Goal: Find specific page/section: Find specific page/section

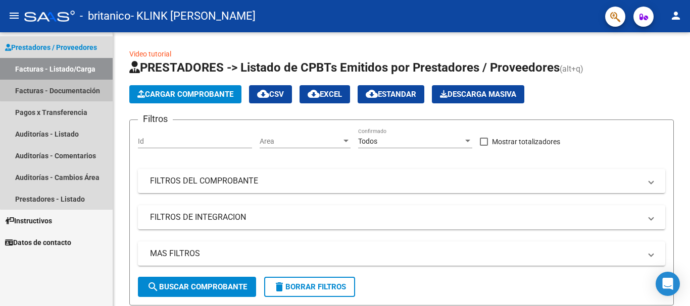
click at [87, 88] on link "Facturas - Documentación" at bounding box center [56, 91] width 113 height 22
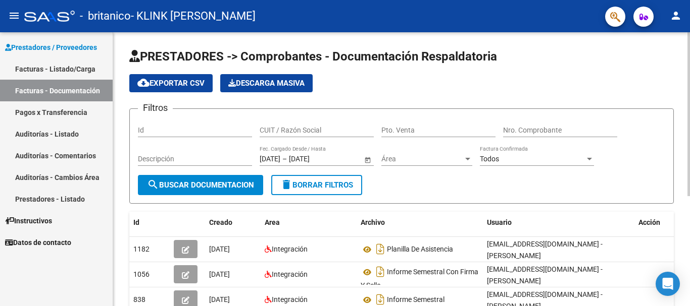
scroll to position [50, 0]
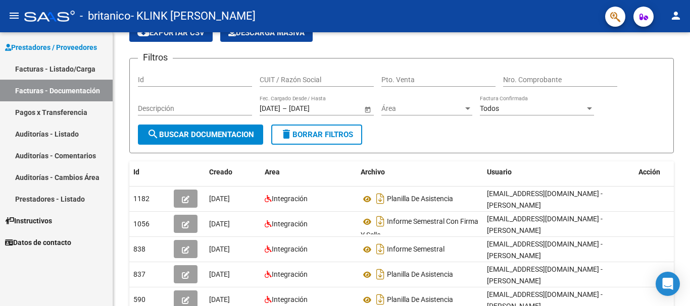
click at [81, 110] on link "Pagos x Transferencia" at bounding box center [56, 112] width 113 height 22
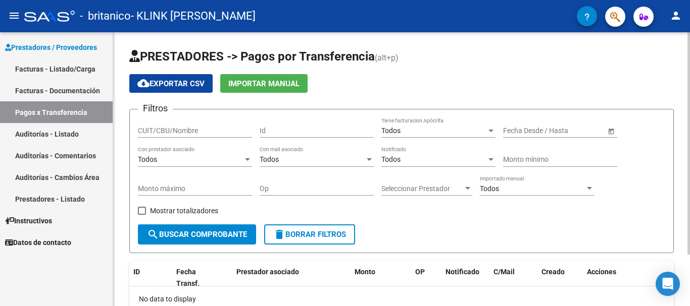
click at [225, 234] on span "search Buscar Comprobante" at bounding box center [197, 234] width 100 height 9
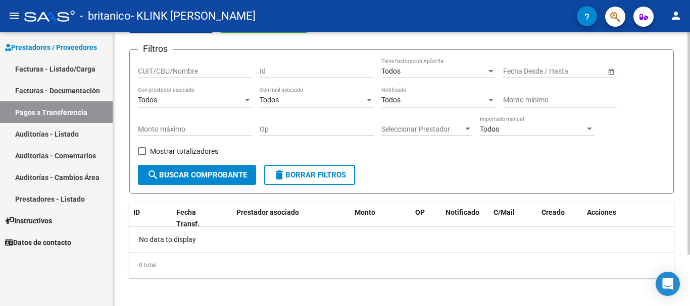
scroll to position [64, 0]
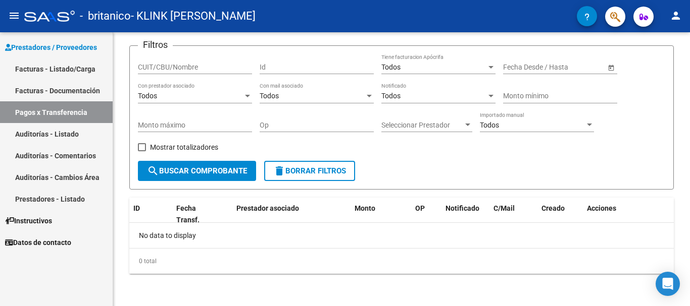
click at [65, 68] on link "Facturas - Listado/Carga" at bounding box center [56, 69] width 113 height 22
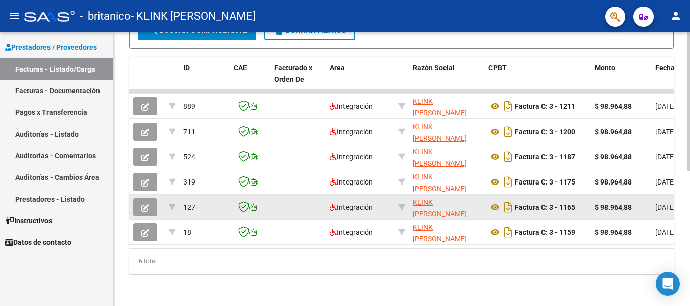
scroll to position [215, 0]
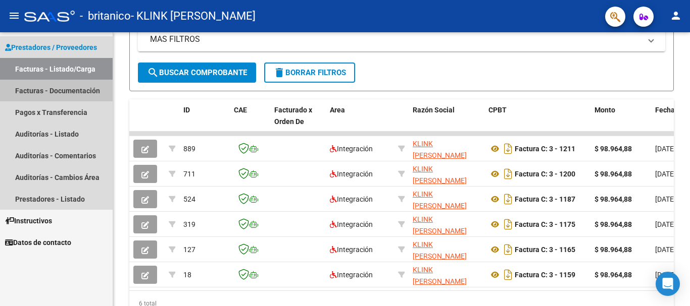
click at [48, 85] on link "Facturas - Documentación" at bounding box center [56, 91] width 113 height 22
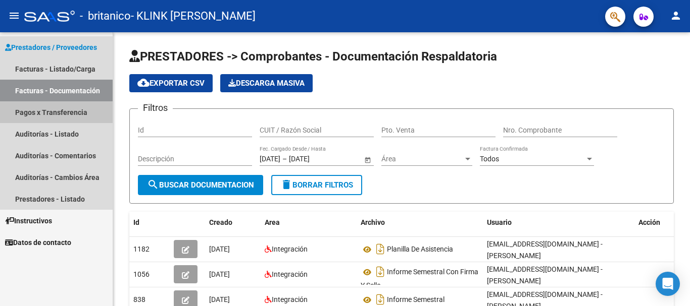
click at [41, 110] on link "Pagos x Transferencia" at bounding box center [56, 112] width 113 height 22
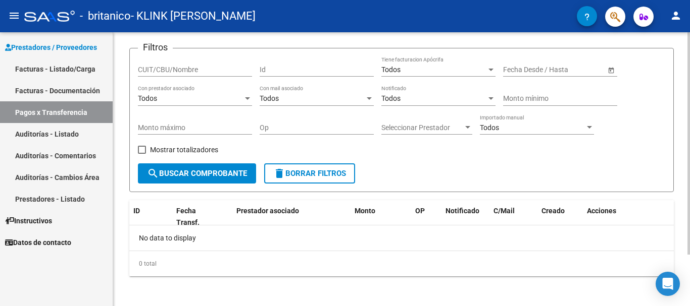
scroll to position [64, 0]
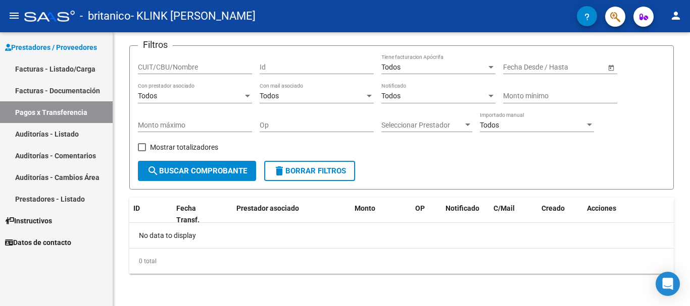
click at [77, 92] on link "Facturas - Documentación" at bounding box center [56, 91] width 113 height 22
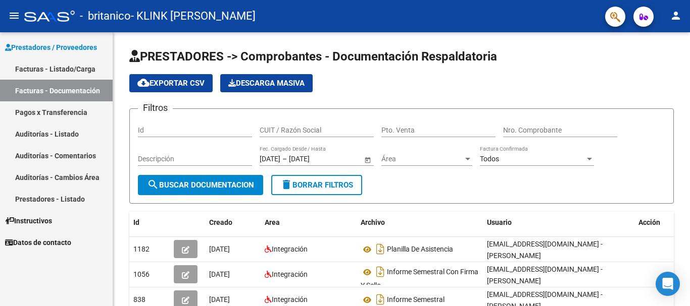
click at [79, 111] on link "Pagos x Transferencia" at bounding box center [56, 112] width 113 height 22
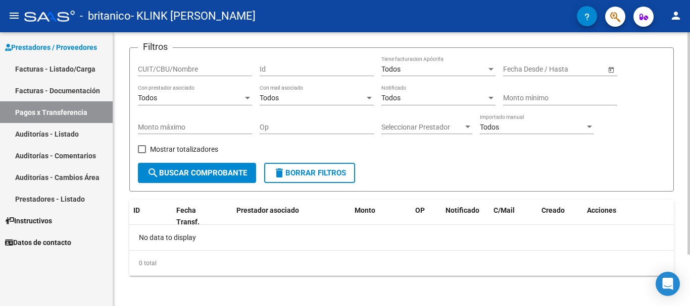
scroll to position [64, 0]
